Goal: Check status: Check status

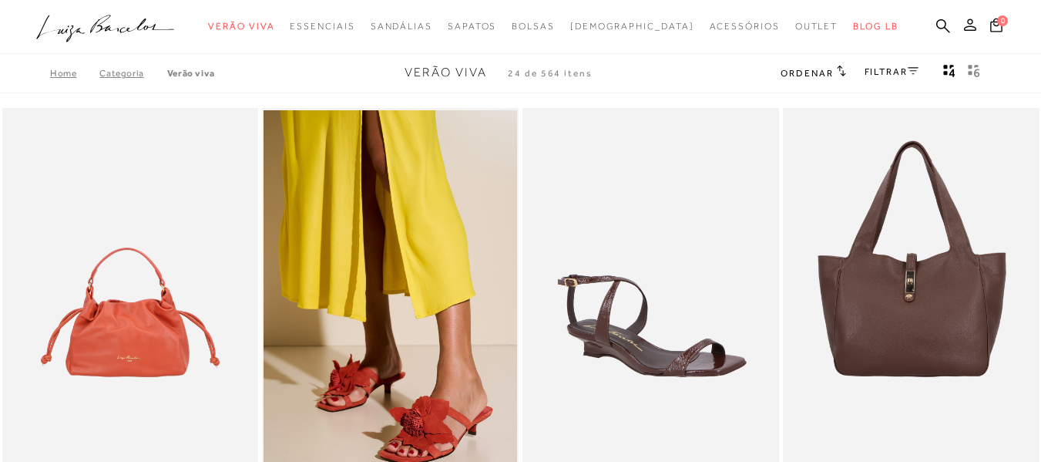
click at [964, 28] on icon at bounding box center [970, 24] width 12 height 12
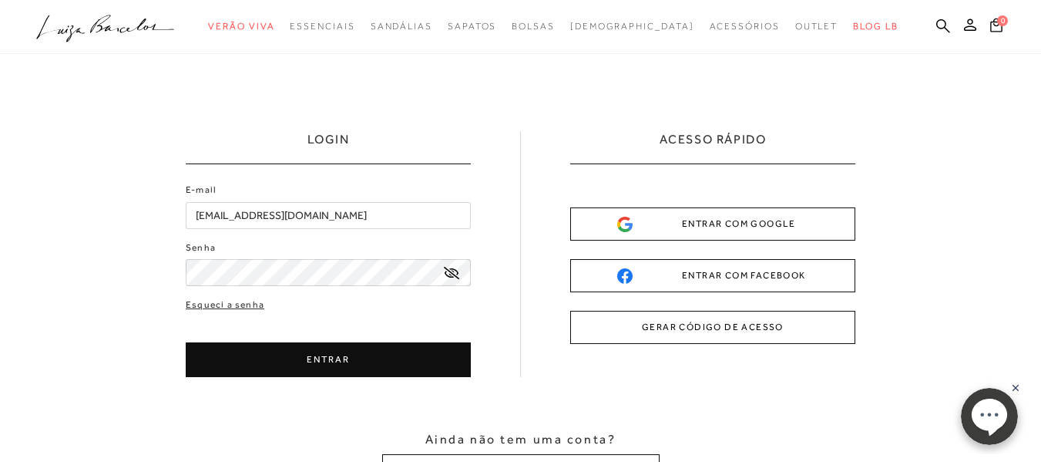
click at [321, 353] on button "ENTRAR" at bounding box center [328, 359] width 285 height 35
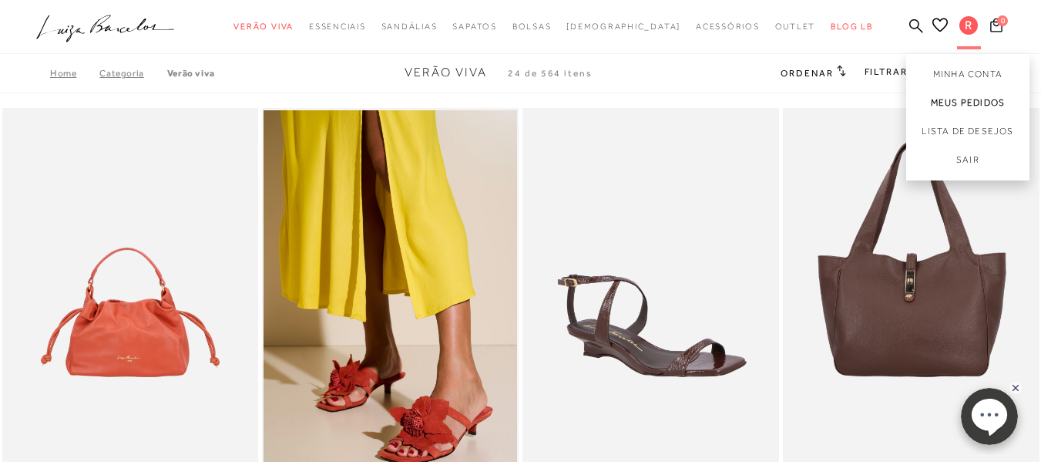
click at [926, 98] on link "Meus Pedidos" at bounding box center [967, 103] width 123 height 29
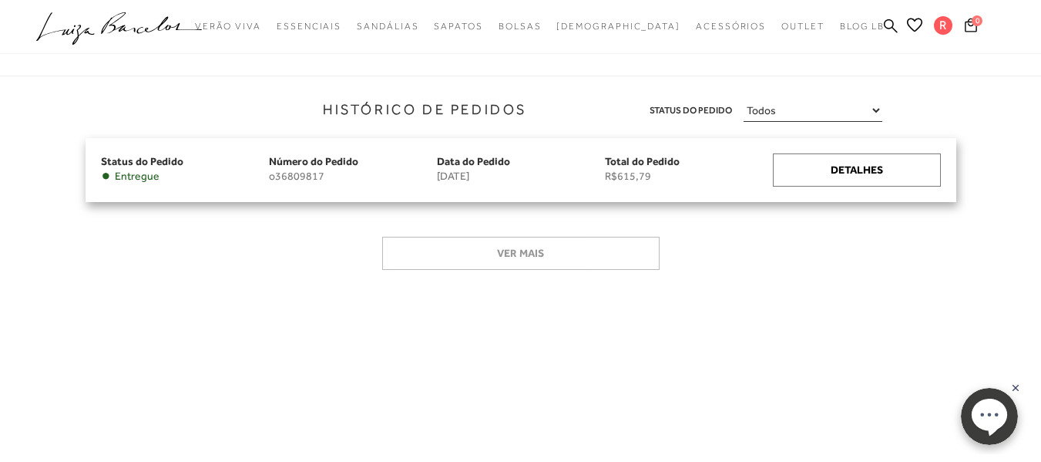
scroll to position [172, 0]
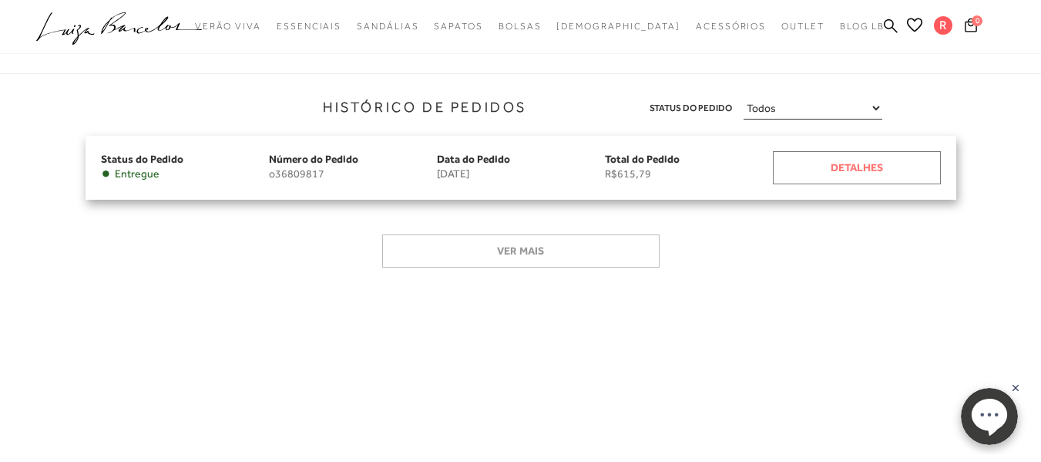
click at [849, 166] on div "Detalhes" at bounding box center [857, 167] width 168 height 33
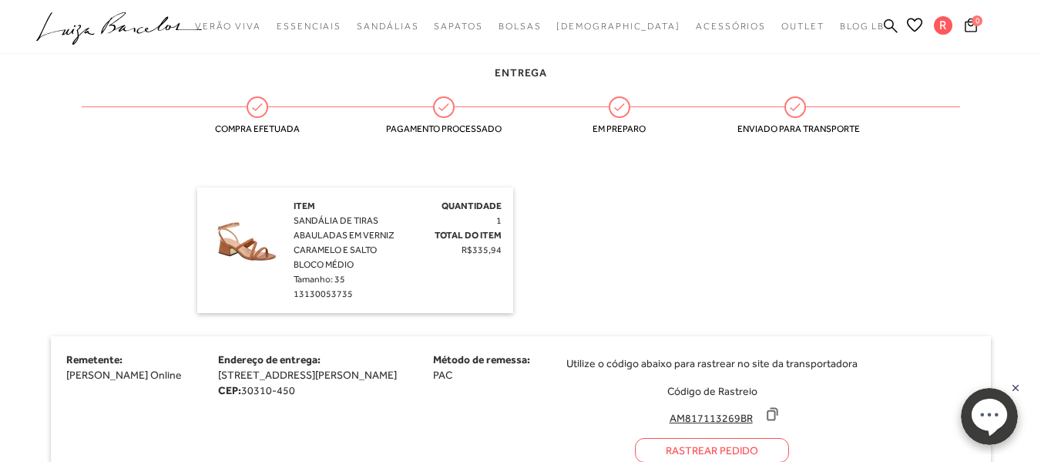
scroll to position [356, 0]
click at [327, 247] on span "SANDÁLIA DE TIRAS ABAULADAS EM VERNIZ CARAMELO E SALTO BLOCO MÉDIO" at bounding box center [344, 241] width 101 height 55
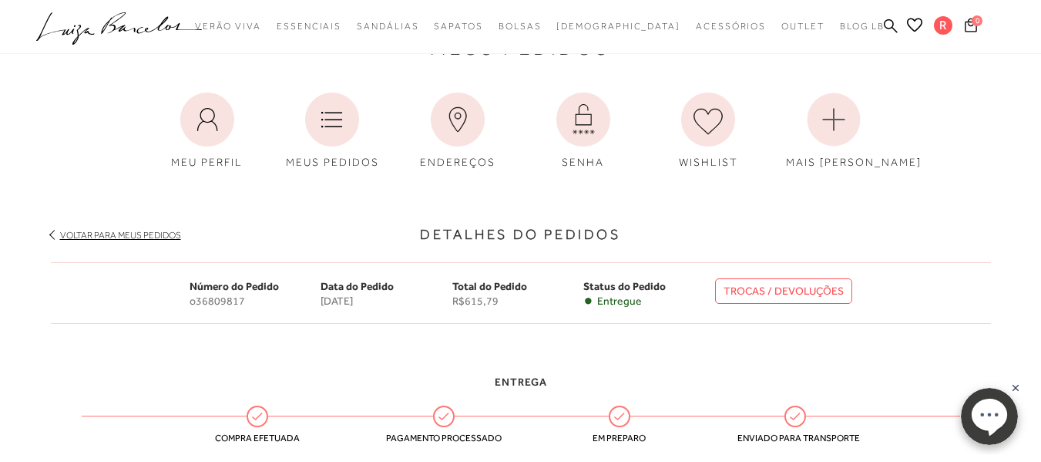
scroll to position [47, 0]
click at [801, 290] on link "TROCAS / DEVOLUÇÕES" at bounding box center [783, 289] width 137 height 25
